Goal: Find specific page/section: Find specific page/section

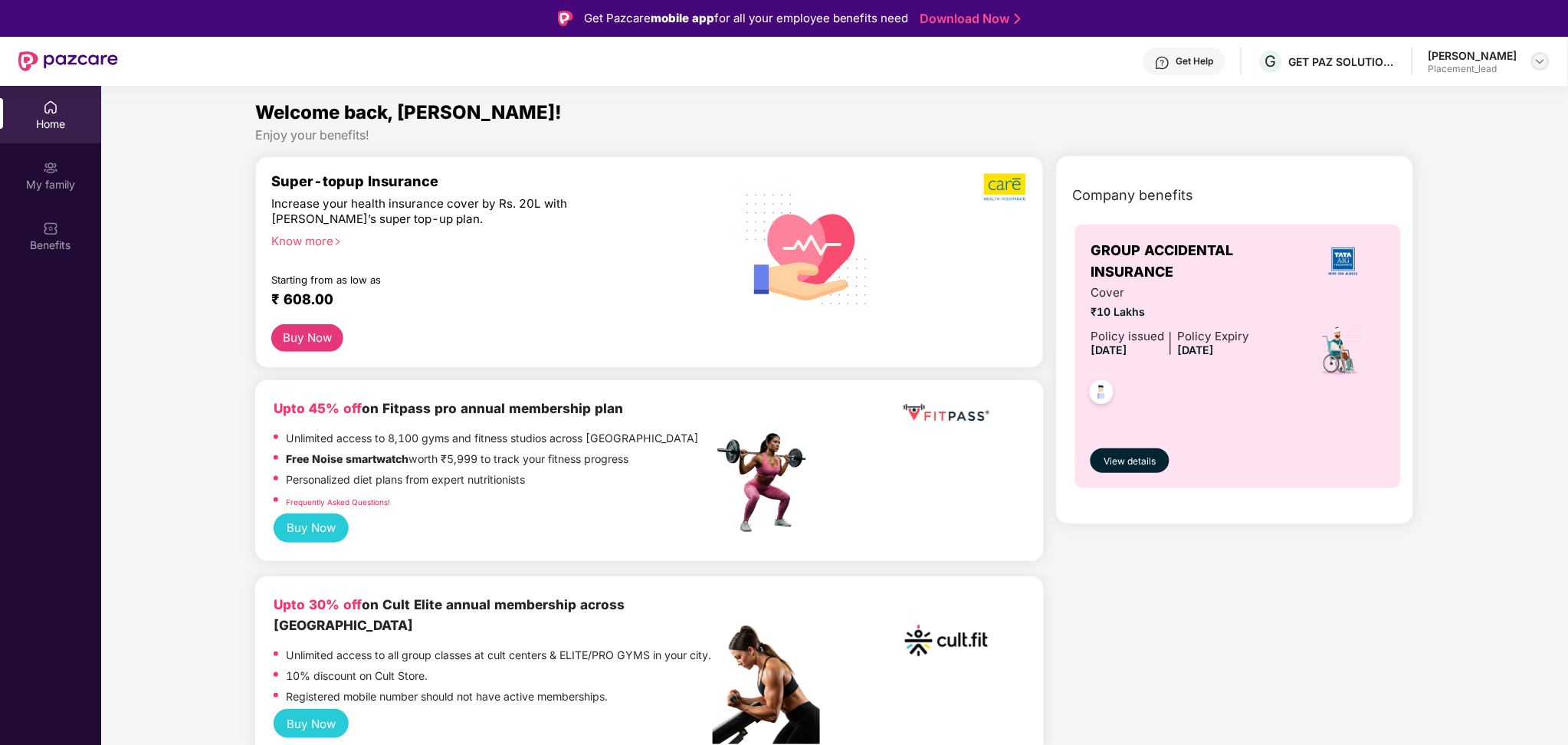
click at [1539, 52] on div at bounding box center [1541, 61] width 19 height 19
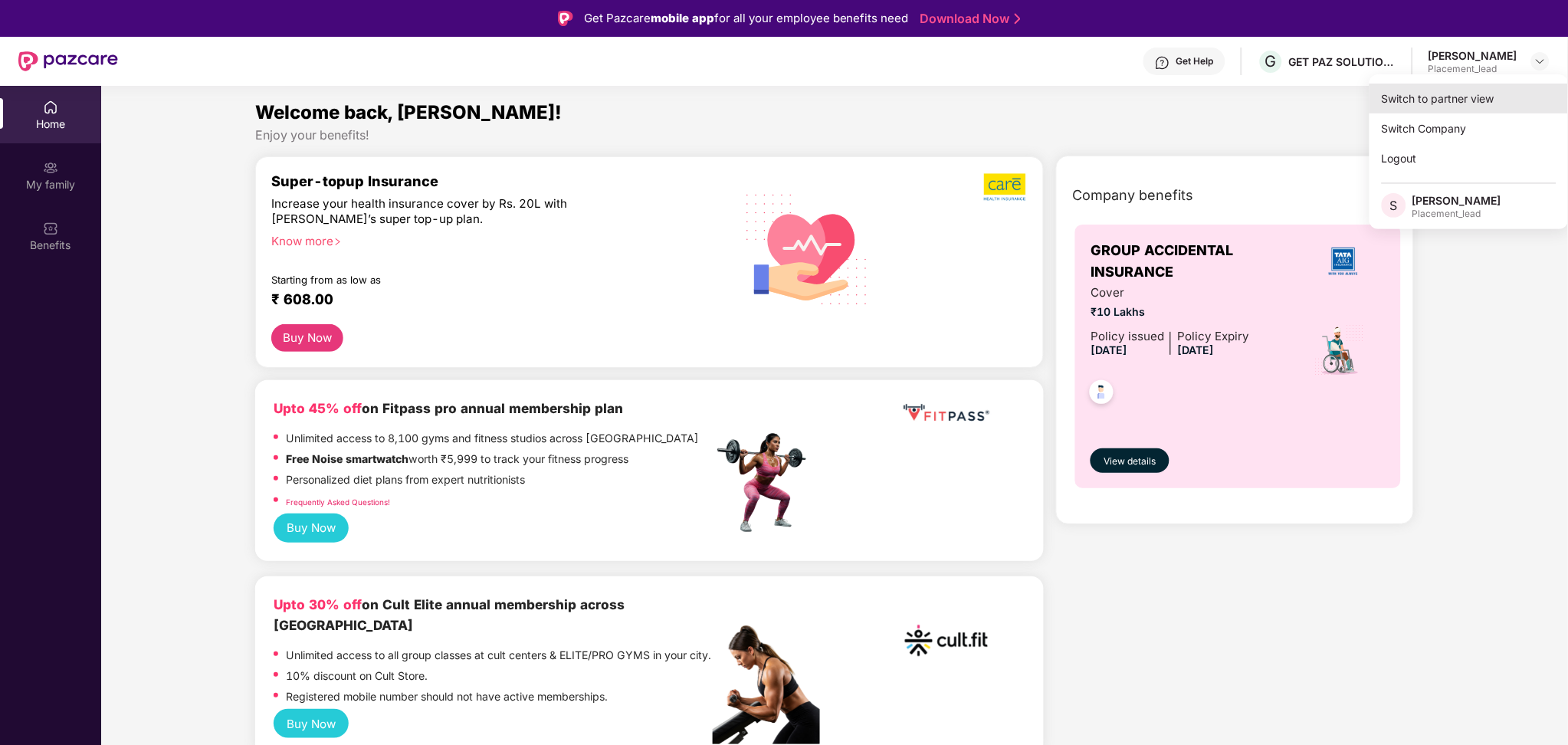
click at [1472, 103] on div "Switch to partner view" at bounding box center [1469, 98] width 199 height 30
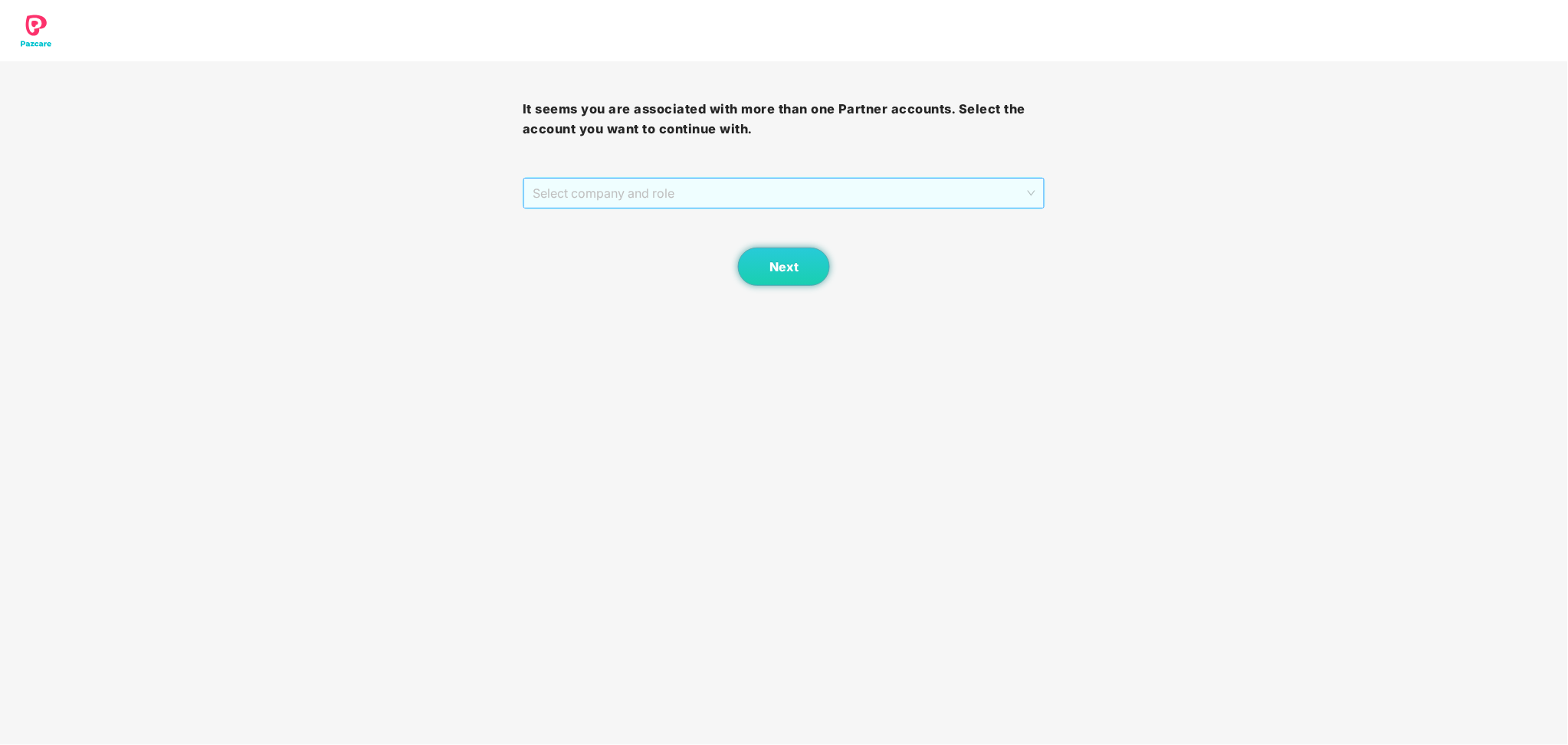
click at [1002, 185] on span "Select company and role" at bounding box center [784, 193] width 503 height 29
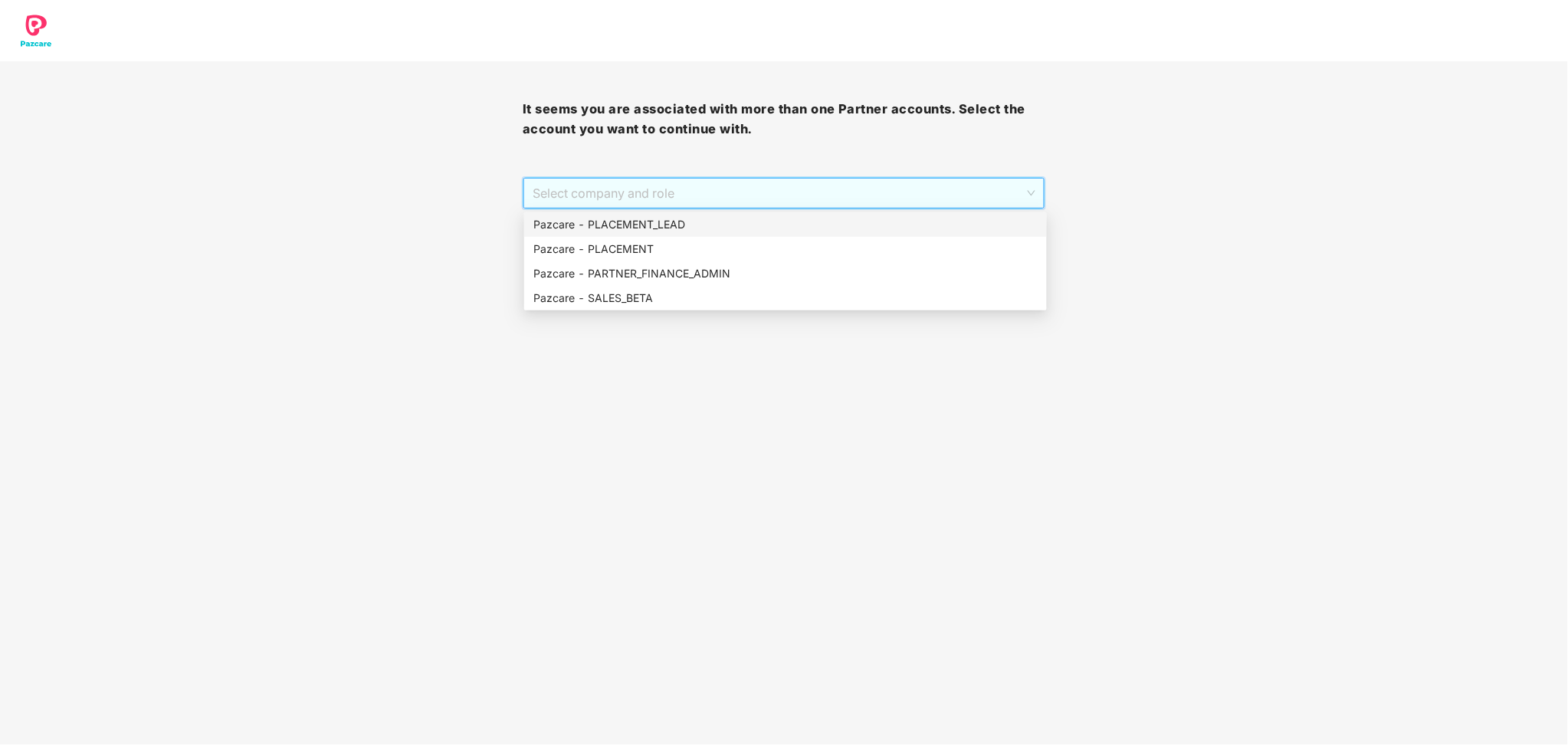
click at [864, 227] on div "Pazcare - PLACEMENT_LEAD" at bounding box center [786, 225] width 504 height 17
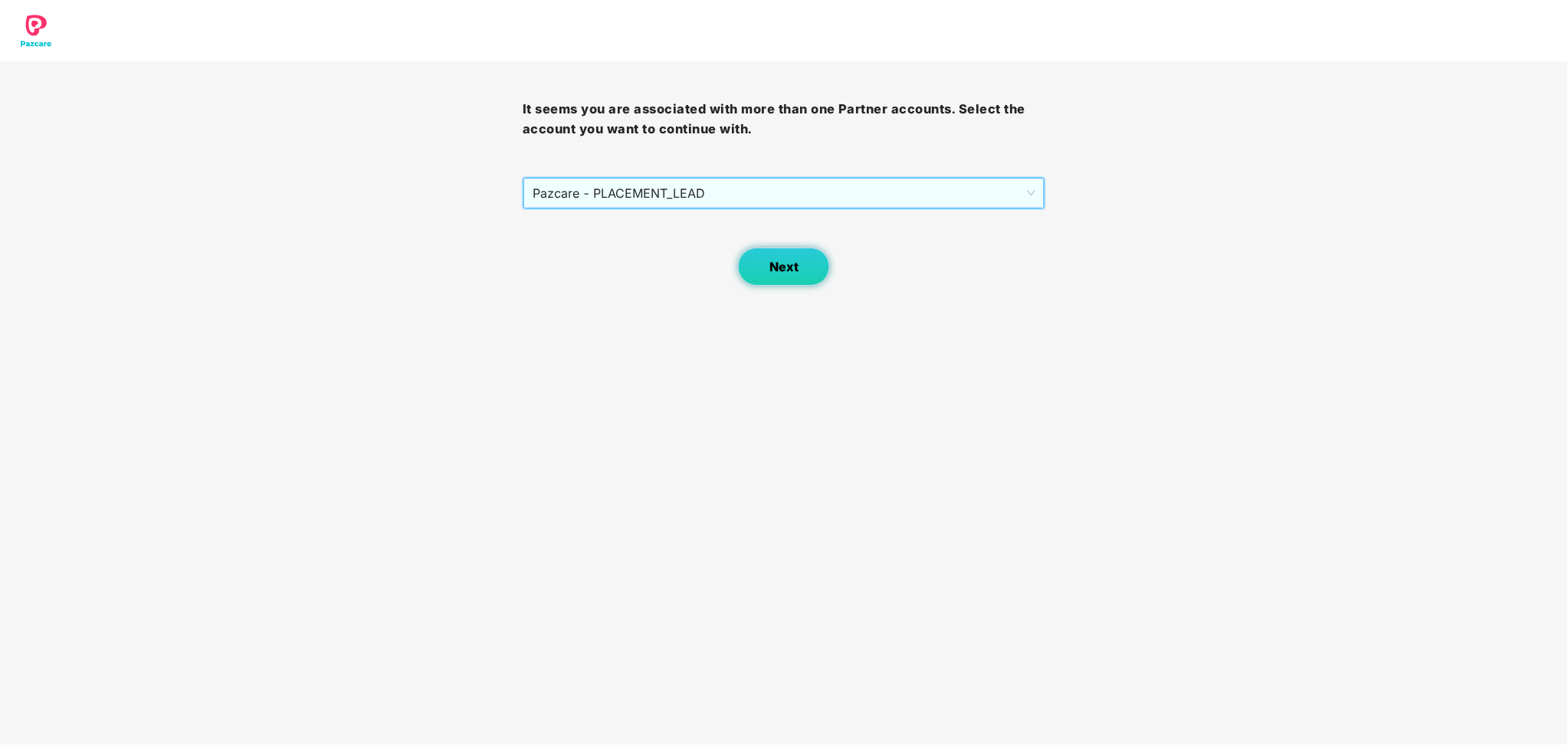
click at [795, 267] on span "Next" at bounding box center [784, 267] width 29 height 15
